Goal: Task Accomplishment & Management: Use online tool/utility

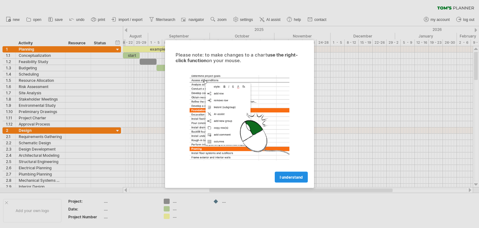
click at [294, 176] on span "I understand" at bounding box center [291, 177] width 23 height 5
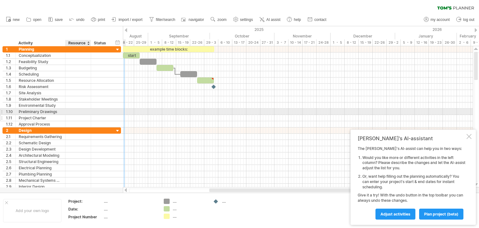
click at [90, 115] on div at bounding box center [90, 118] width 3 height 6
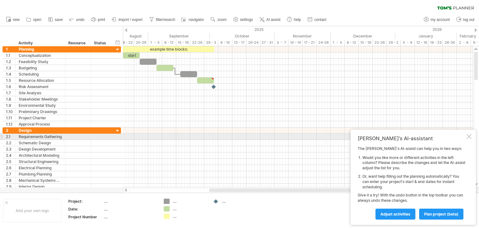
click at [469, 137] on div at bounding box center [468, 136] width 5 height 5
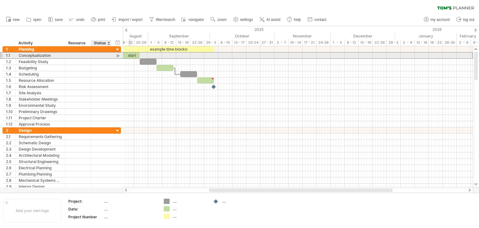
click at [108, 54] on div at bounding box center [101, 55] width 20 height 6
click at [117, 55] on div at bounding box center [118, 55] width 6 height 7
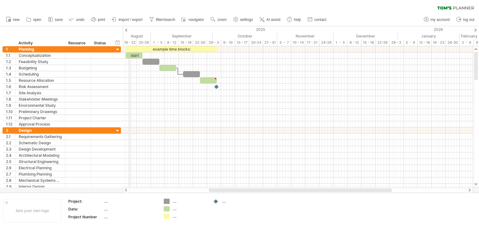
click at [128, 31] on div "2025" at bounding box center [32, 29] width 732 height 7
click at [127, 30] on div at bounding box center [126, 30] width 2 height 4
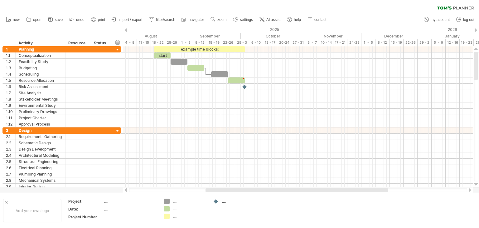
click at [127, 30] on div at bounding box center [126, 30] width 2 height 4
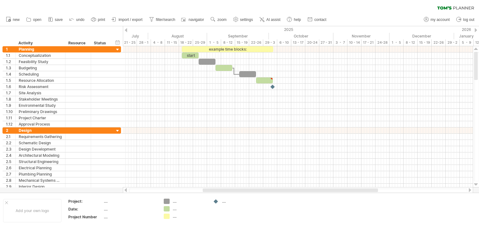
click at [127, 30] on div at bounding box center [126, 30] width 2 height 4
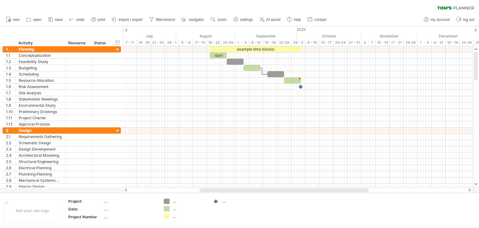
click at [127, 30] on div at bounding box center [126, 30] width 2 height 4
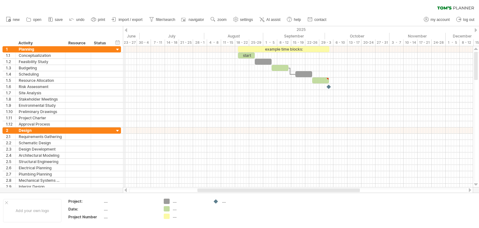
click at [123, 28] on div "2025" at bounding box center [144, 29] width 732 height 7
click at [126, 31] on div at bounding box center [126, 30] width 2 height 4
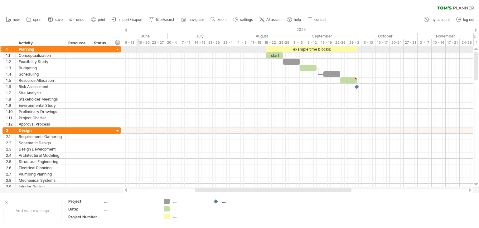
click at [138, 50] on div at bounding box center [298, 49] width 350 height 6
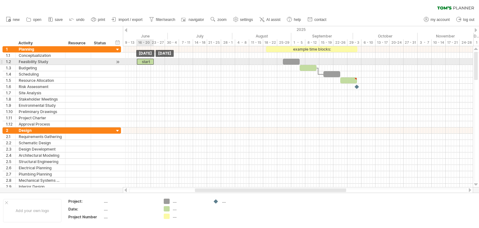
drag, startPoint x: 277, startPoint y: 53, endPoint x: 149, endPoint y: 61, distance: 129.0
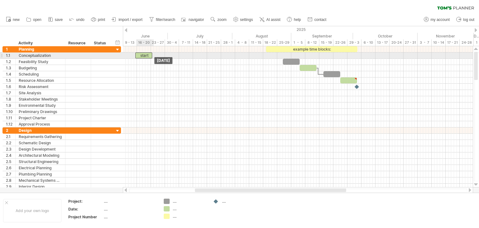
drag, startPoint x: 143, startPoint y: 62, endPoint x: 142, endPoint y: 58, distance: 4.2
click at [146, 53] on div "start" at bounding box center [143, 55] width 17 height 6
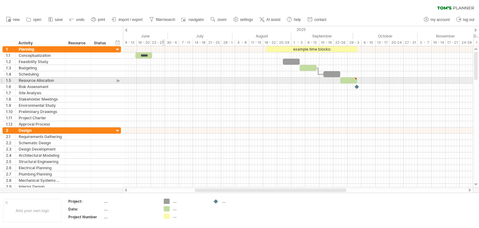
click at [163, 80] on div at bounding box center [298, 80] width 350 height 6
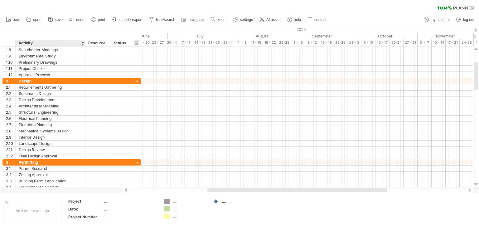
drag, startPoint x: 64, startPoint y: 43, endPoint x: 84, endPoint y: 43, distance: 19.9
click at [84, 43] on div at bounding box center [85, 43] width 2 height 6
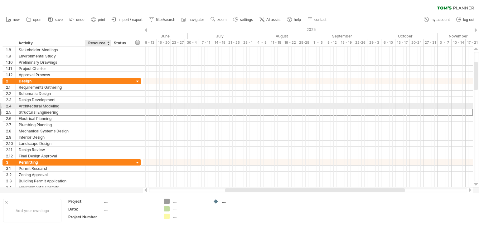
click at [92, 109] on div at bounding box center [98, 112] width 19 height 6
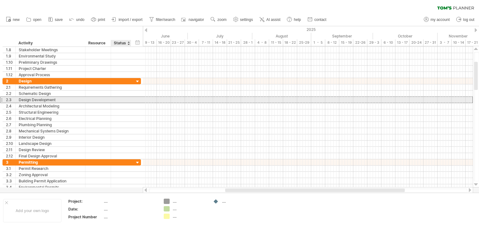
click at [137, 100] on div "**********" at bounding box center [71, 99] width 138 height 7
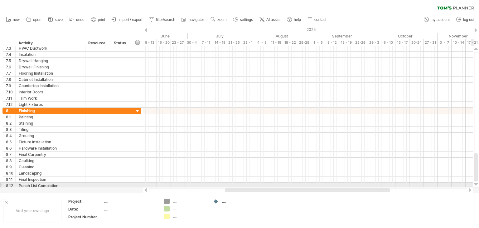
drag, startPoint x: 475, startPoint y: 74, endPoint x: 478, endPoint y: 217, distance: 142.8
click at [478, 217] on div "Trying to reach [DOMAIN_NAME] Connected again... 0% clear filter new 1" at bounding box center [239, 114] width 479 height 228
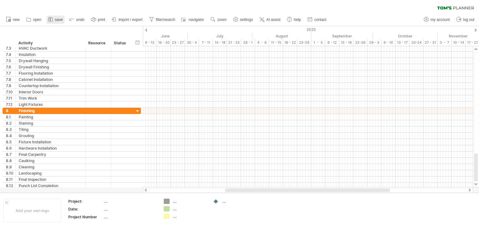
click at [55, 20] on span "save" at bounding box center [59, 19] width 8 height 4
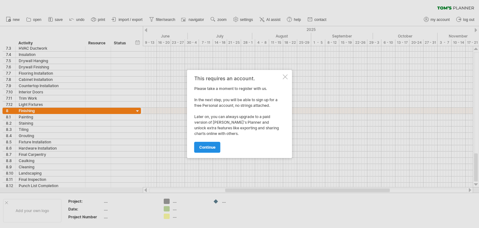
click at [213, 143] on link "continue" at bounding box center [207, 146] width 26 height 11
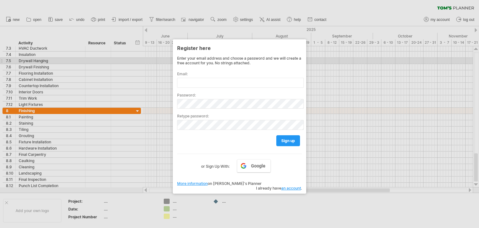
click at [343, 61] on div at bounding box center [239, 114] width 479 height 228
